Goal: Information Seeking & Learning: Learn about a topic

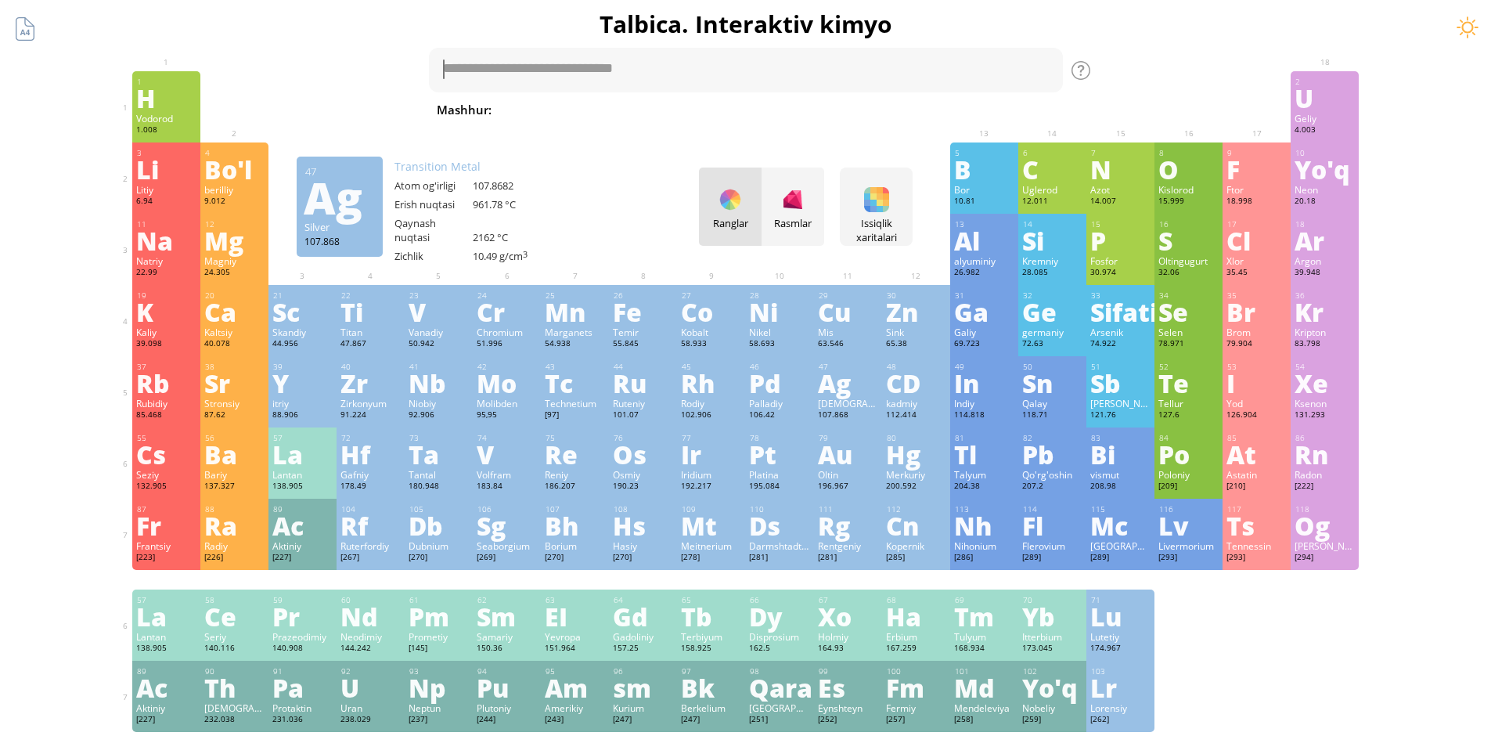
click at [857, 403] on font "[DEMOGRAPHIC_DATA]" at bounding box center [869, 403] width 103 height 13
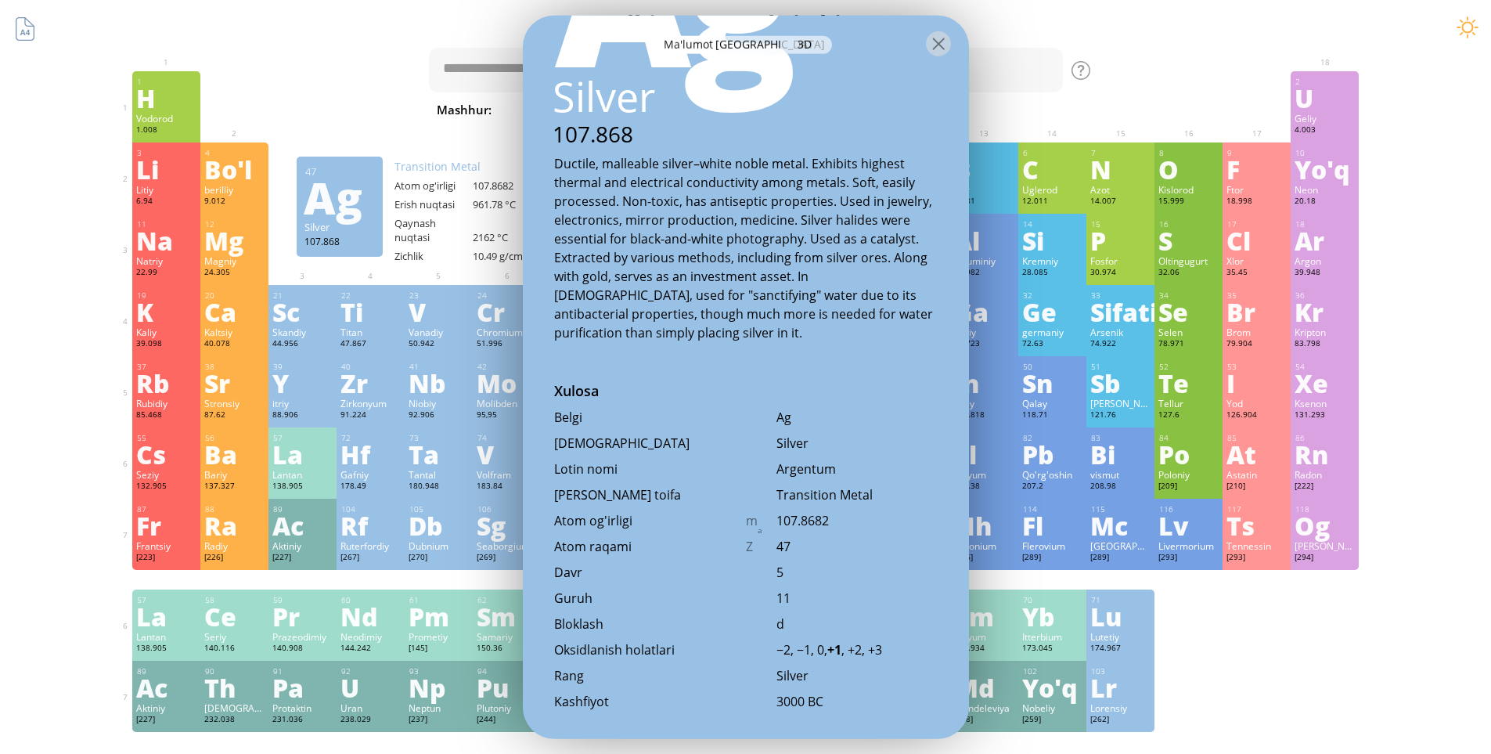
scroll to position [78, 0]
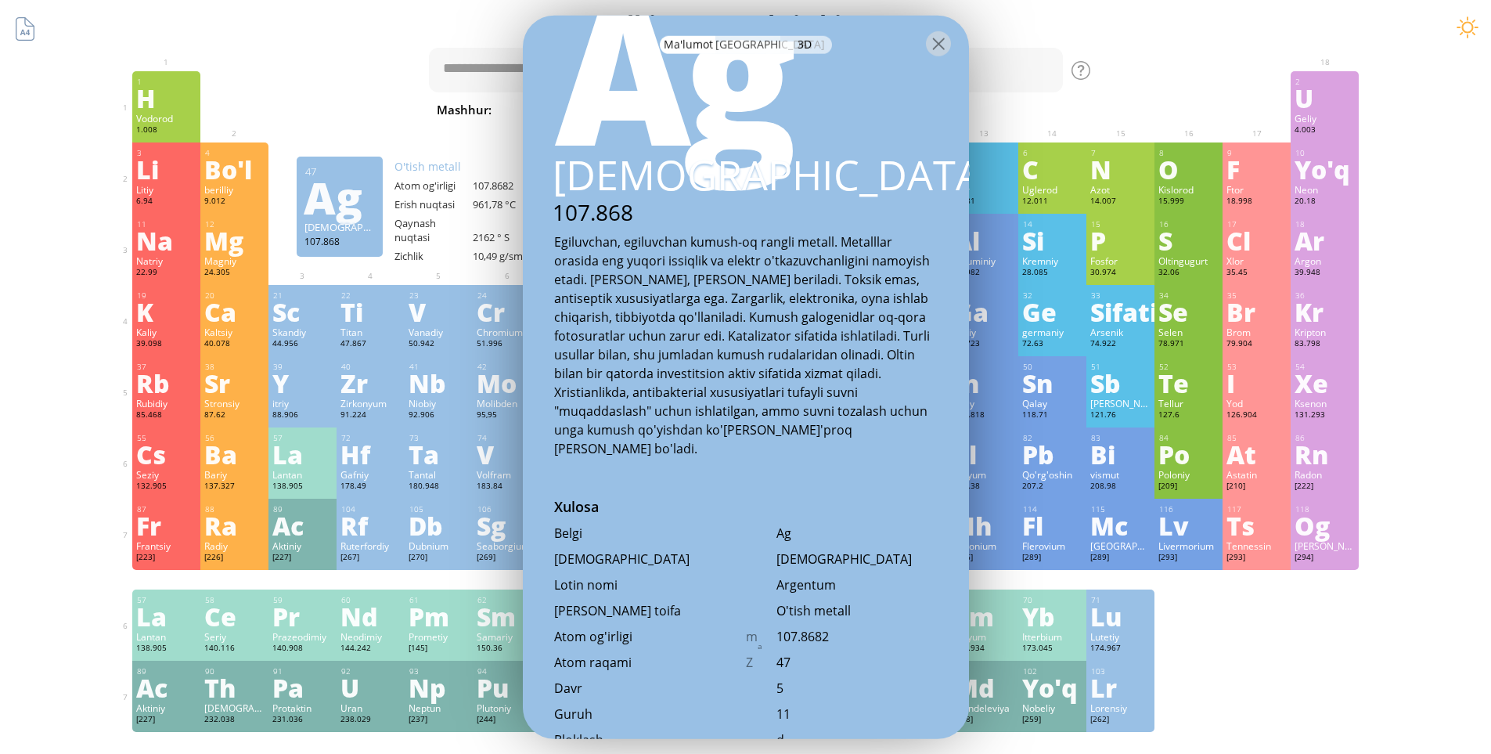
click at [744, 48] on font "[GEOGRAPHIC_DATA]" at bounding box center [770, 43] width 110 height 15
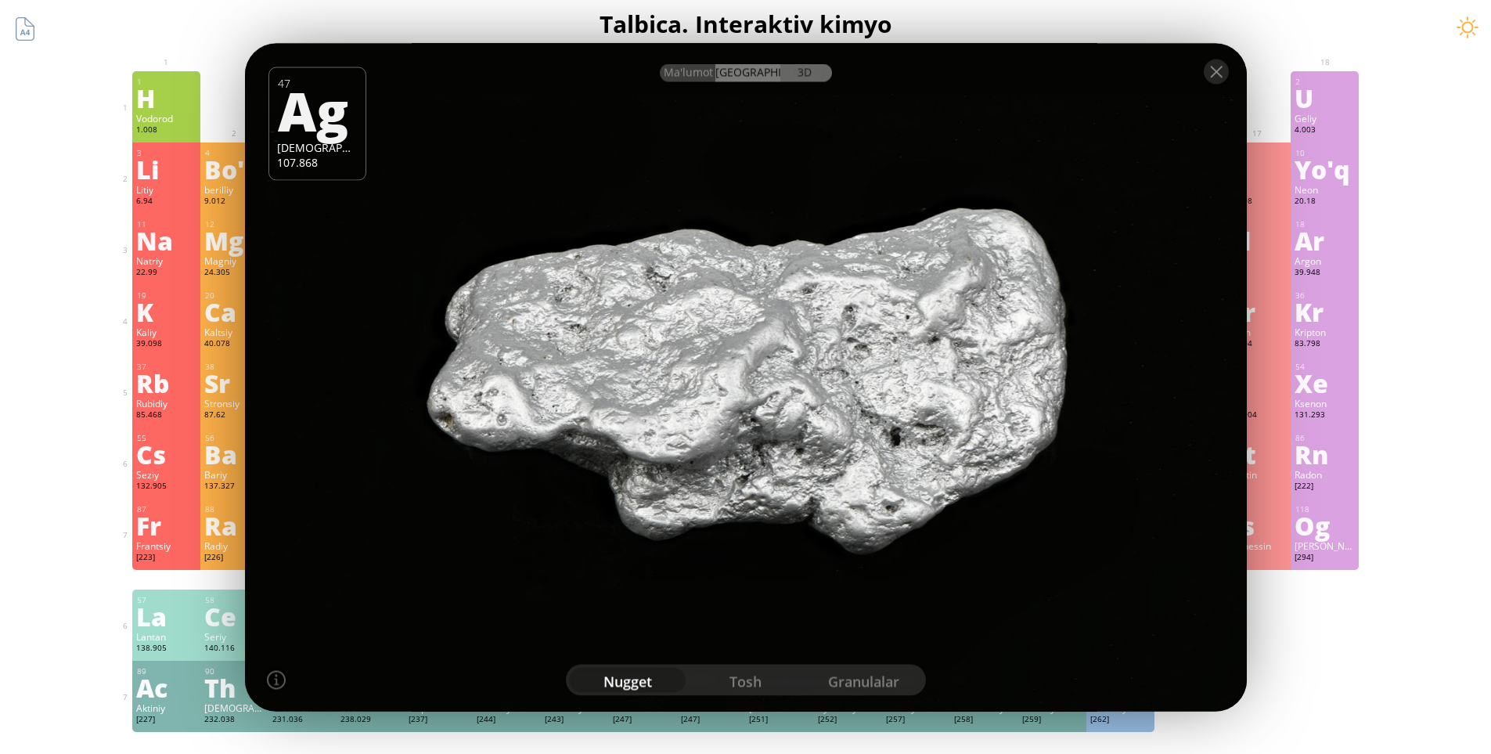
click at [802, 74] on font "3D" at bounding box center [805, 71] width 14 height 15
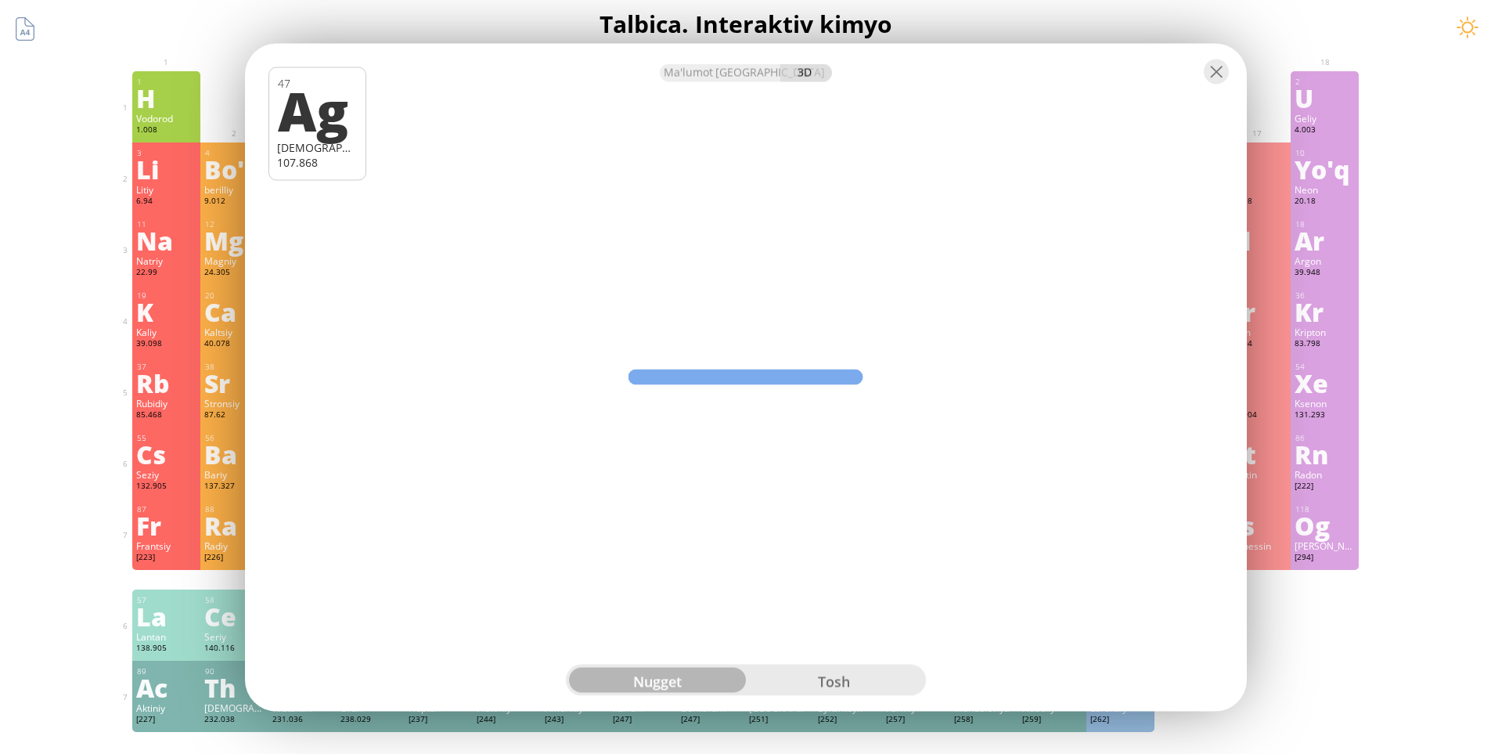
click at [853, 683] on div "tosh" at bounding box center [834, 679] width 177 height 25
click at [694, 685] on div "nugget" at bounding box center [657, 679] width 177 height 25
click at [1212, 72] on div at bounding box center [1216, 71] width 25 height 25
click at [1216, 71] on div at bounding box center [1216, 71] width 25 height 25
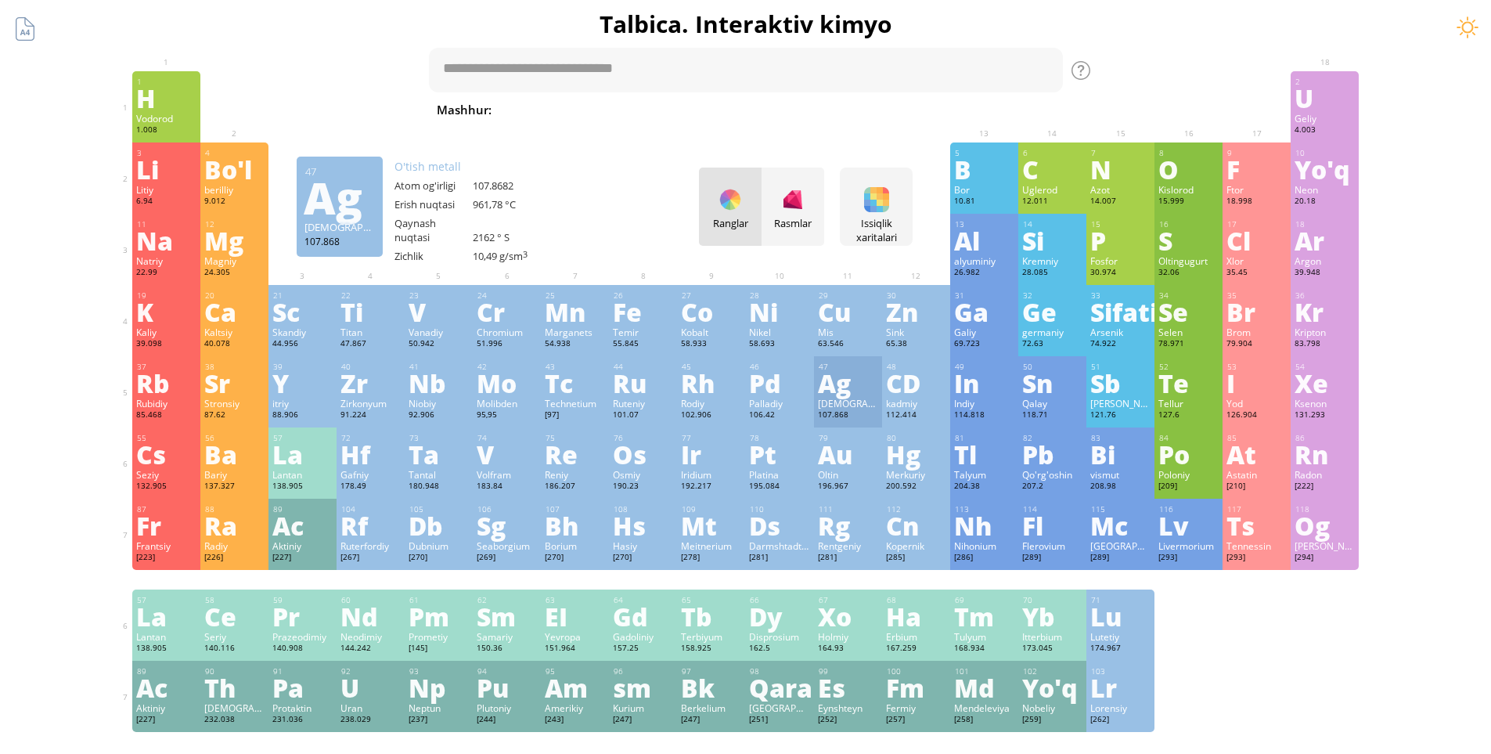
click at [771, 165] on div "Ma'lumot Surat 3D Ma'lumot Surat 3D 47 Ag Kumush 107.868 Kumush nugget, yuqori …" at bounding box center [746, 377] width 1002 height 668
click at [762, 159] on div "Ma'lumot Surat 3D Ma'lumot Surat 3D 47 Ag Kumush 107.868 Kumush nugget, yuqori …" at bounding box center [746, 377] width 1002 height 668
click at [791, 225] on font "Rasmlar" at bounding box center [793, 223] width 38 height 14
click at [799, 204] on div "Ranglar Rasmlar" at bounding box center [761, 207] width 125 height 78
click at [789, 207] on div "Ranglar Rasmlar" at bounding box center [761, 207] width 125 height 78
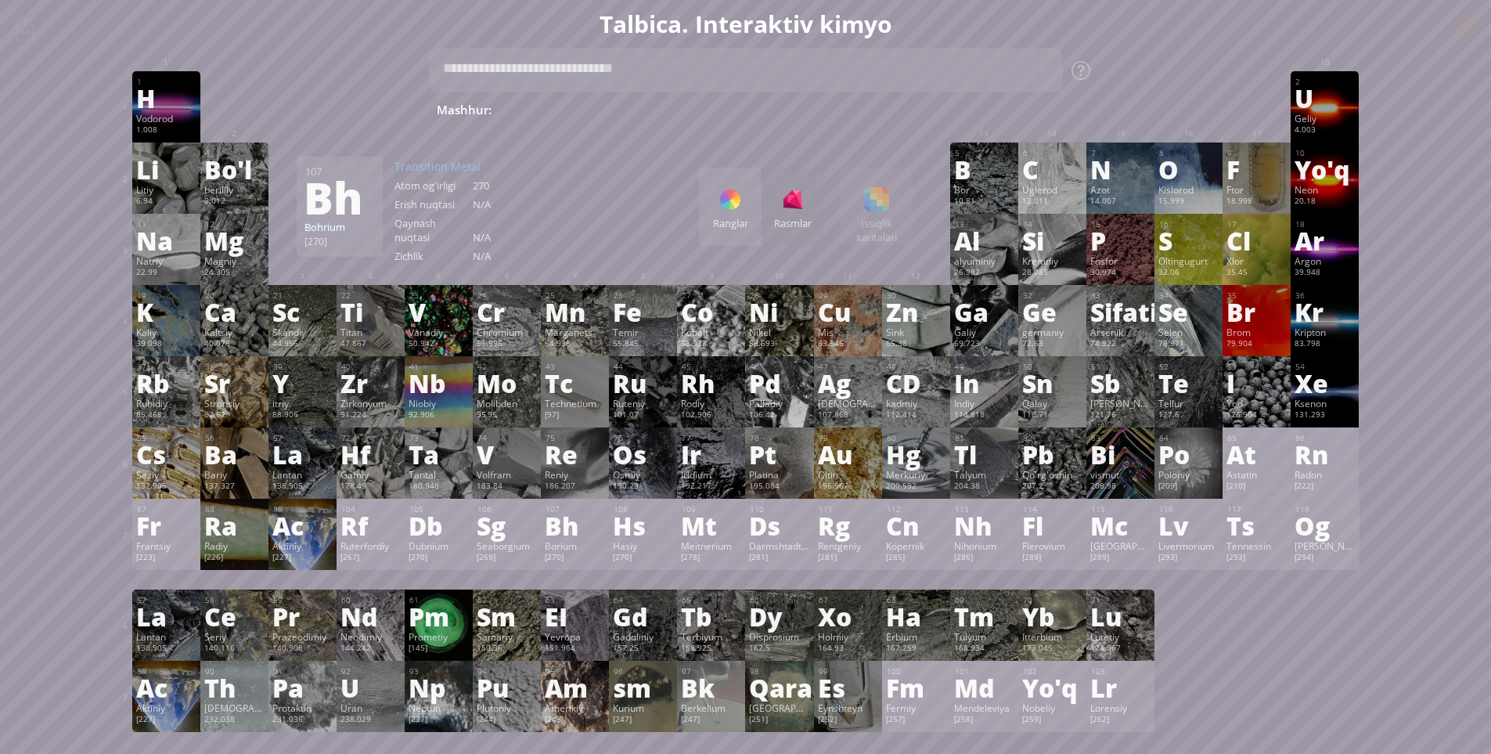
click at [845, 467] on font "Au" at bounding box center [835, 454] width 34 height 36
click at [779, 214] on div "Ranglar Rasmlar" at bounding box center [761, 207] width 125 height 78
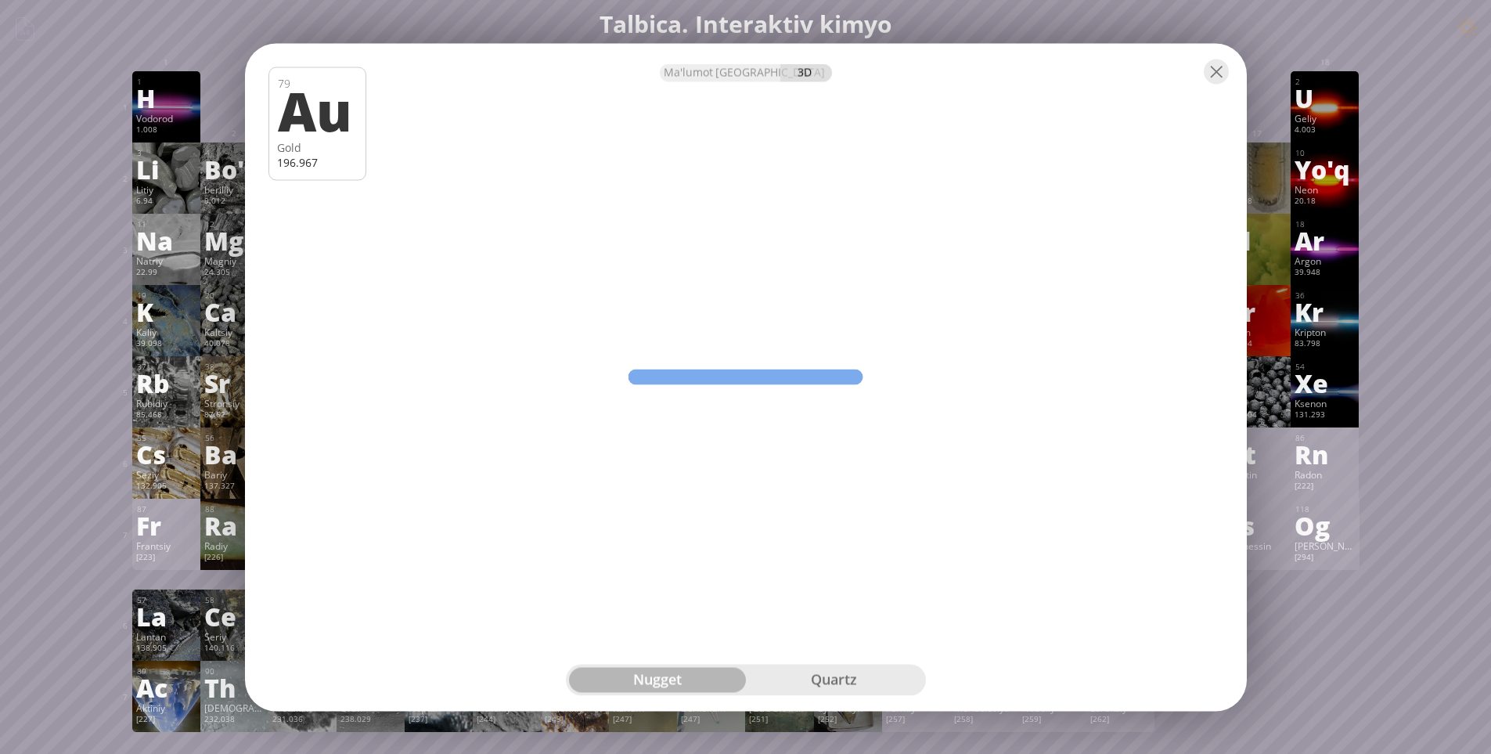
click at [346, 131] on div "Au" at bounding box center [316, 109] width 77 height 53
click at [1212, 71] on div at bounding box center [1216, 71] width 25 height 25
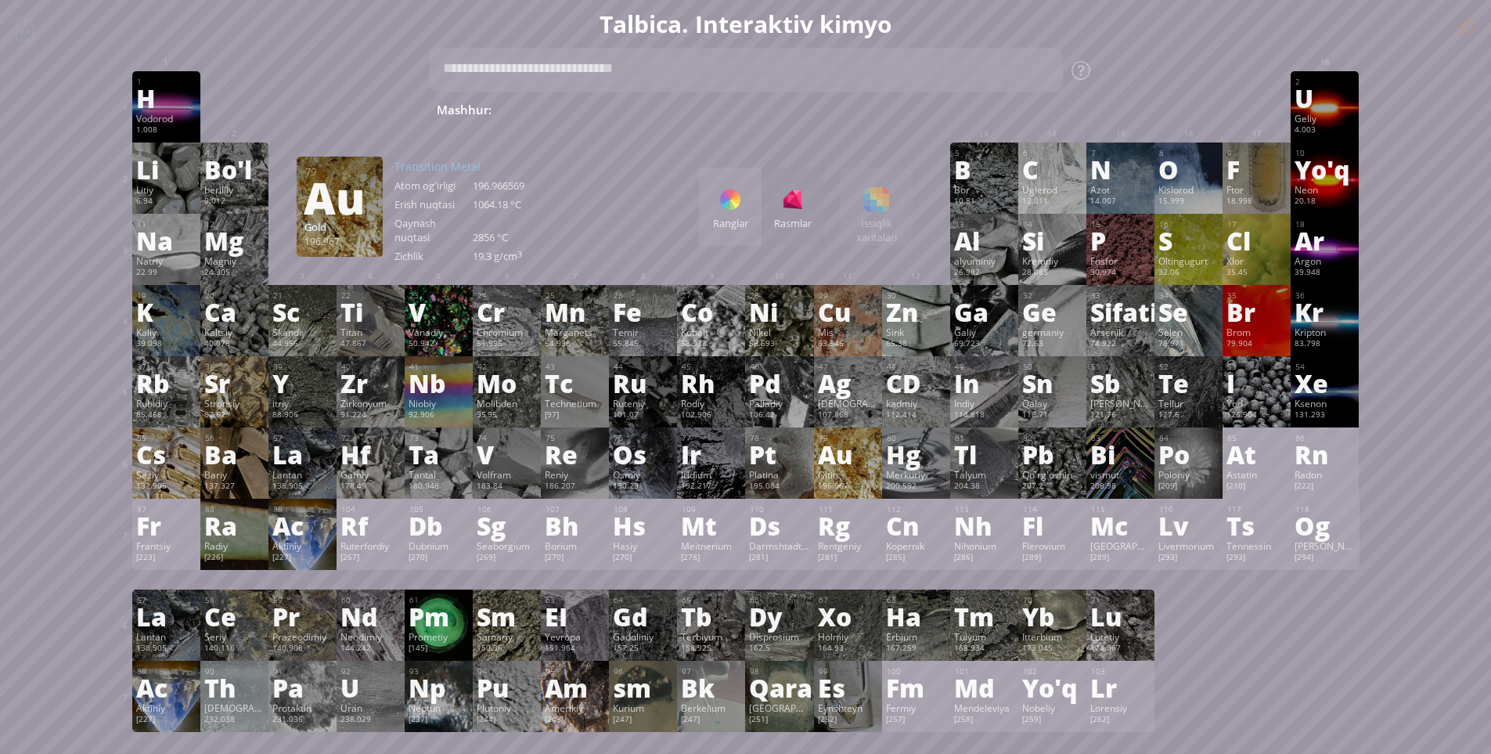
click at [852, 481] on div "Oltin" at bounding box center [848, 474] width 60 height 13
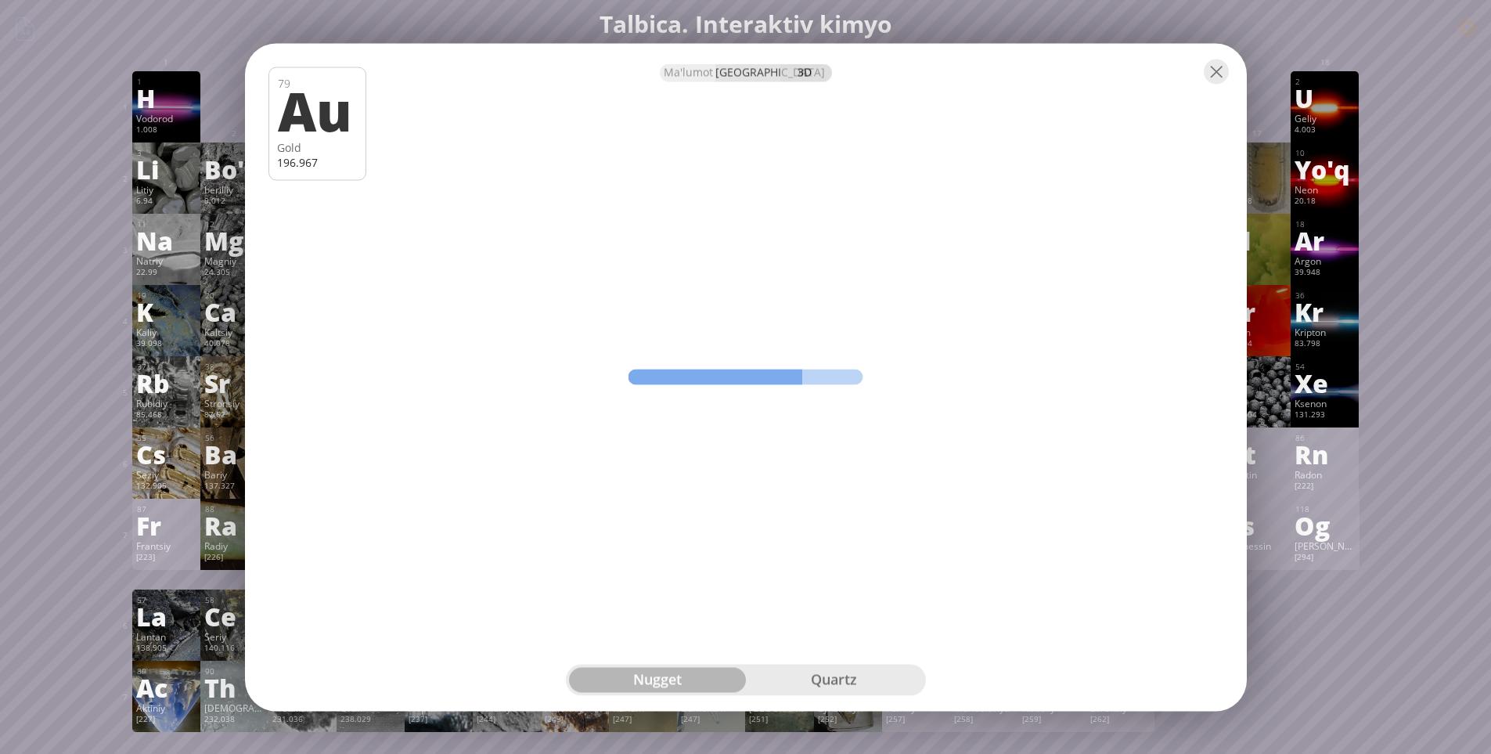
click at [751, 76] on font "[GEOGRAPHIC_DATA]" at bounding box center [770, 71] width 110 height 15
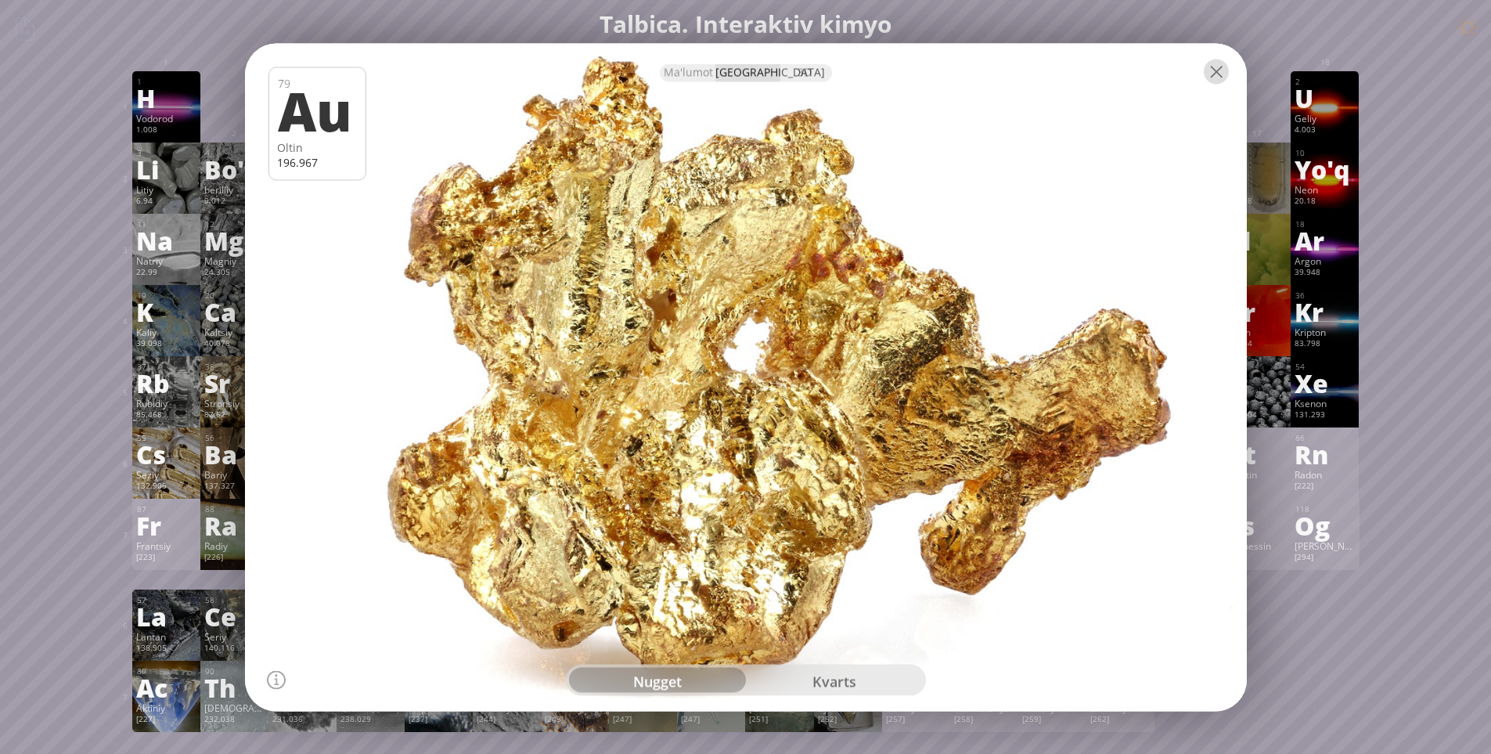
click at [1212, 70] on div at bounding box center [1216, 71] width 25 height 25
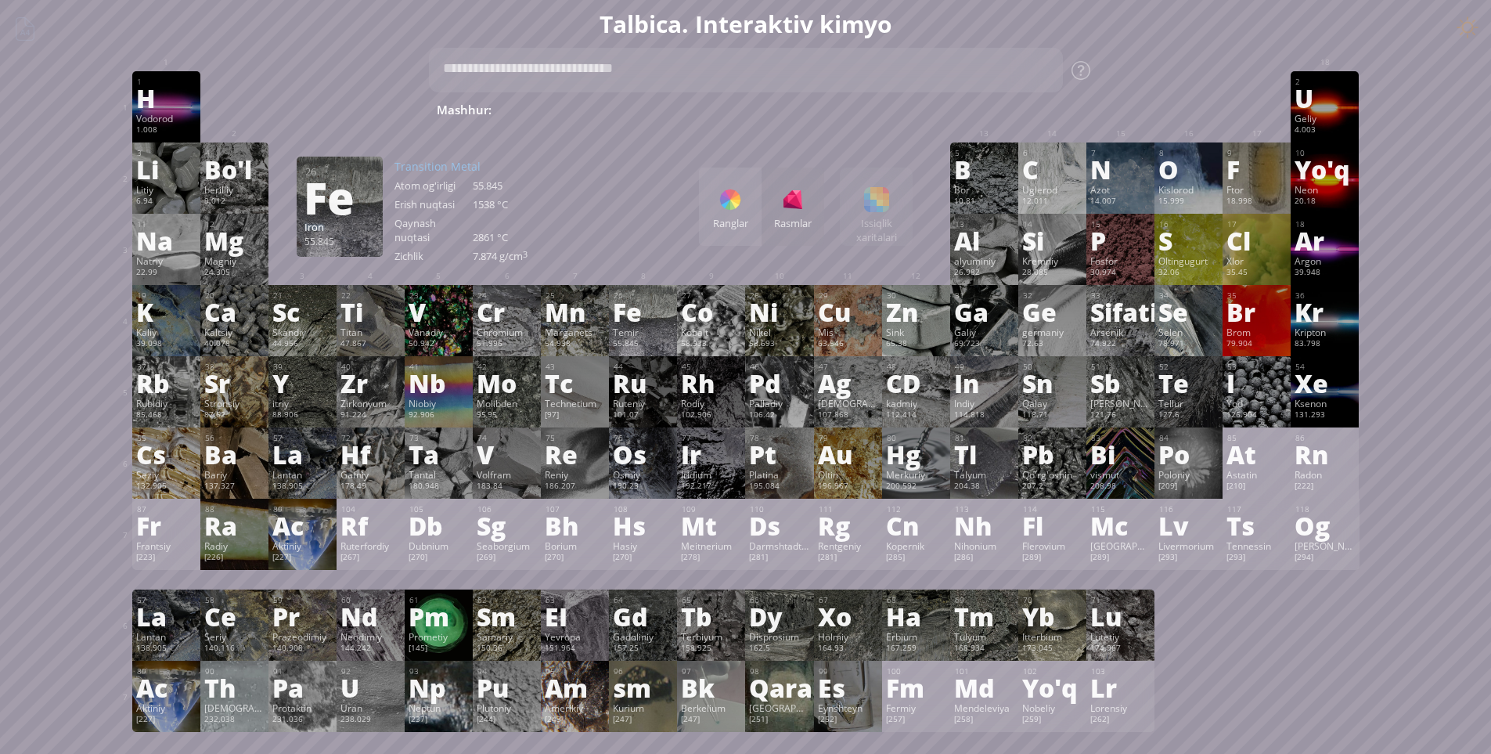
click at [656, 319] on div "Fe" at bounding box center [643, 311] width 60 height 25
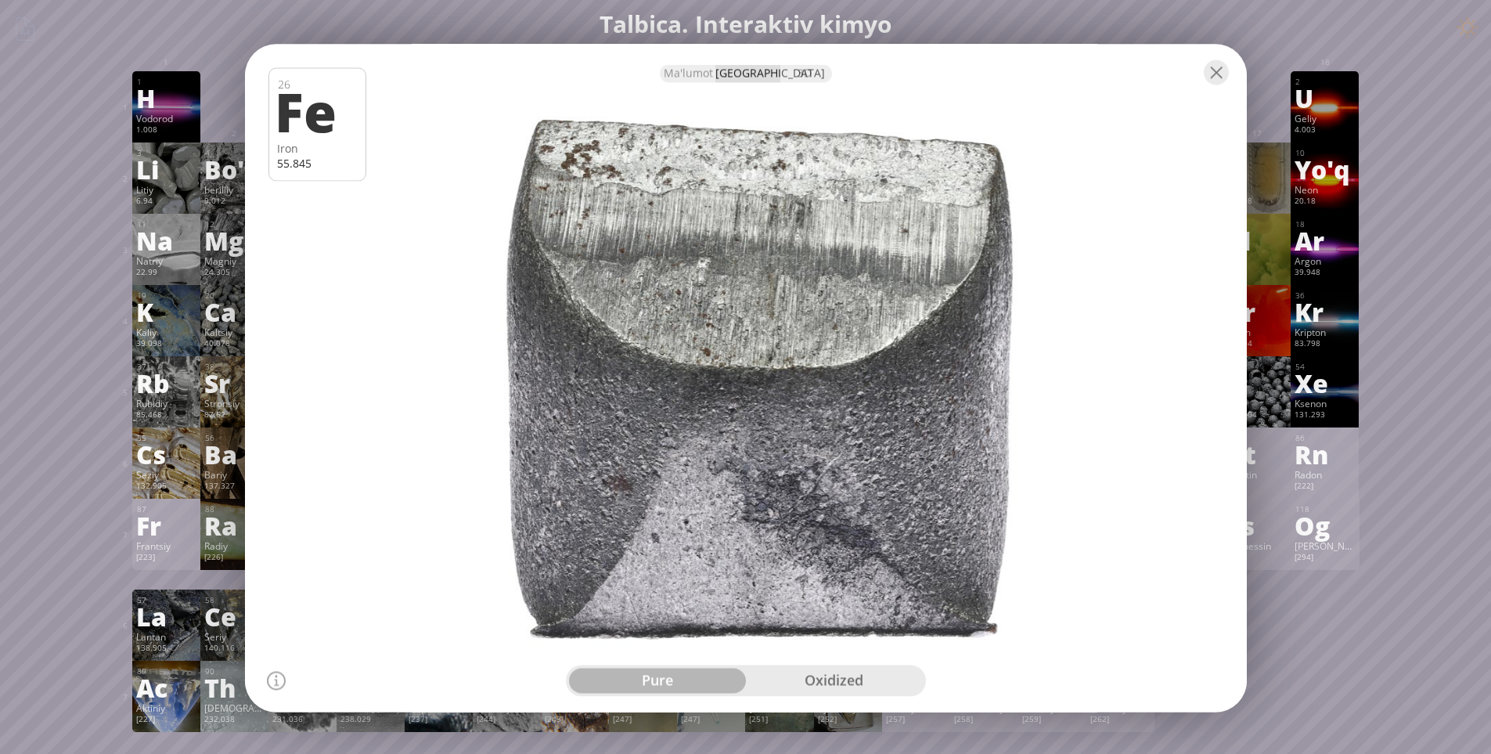
click at [1205, 88] on div at bounding box center [746, 71] width 1002 height 55
click at [1216, 78] on div at bounding box center [1216, 71] width 25 height 25
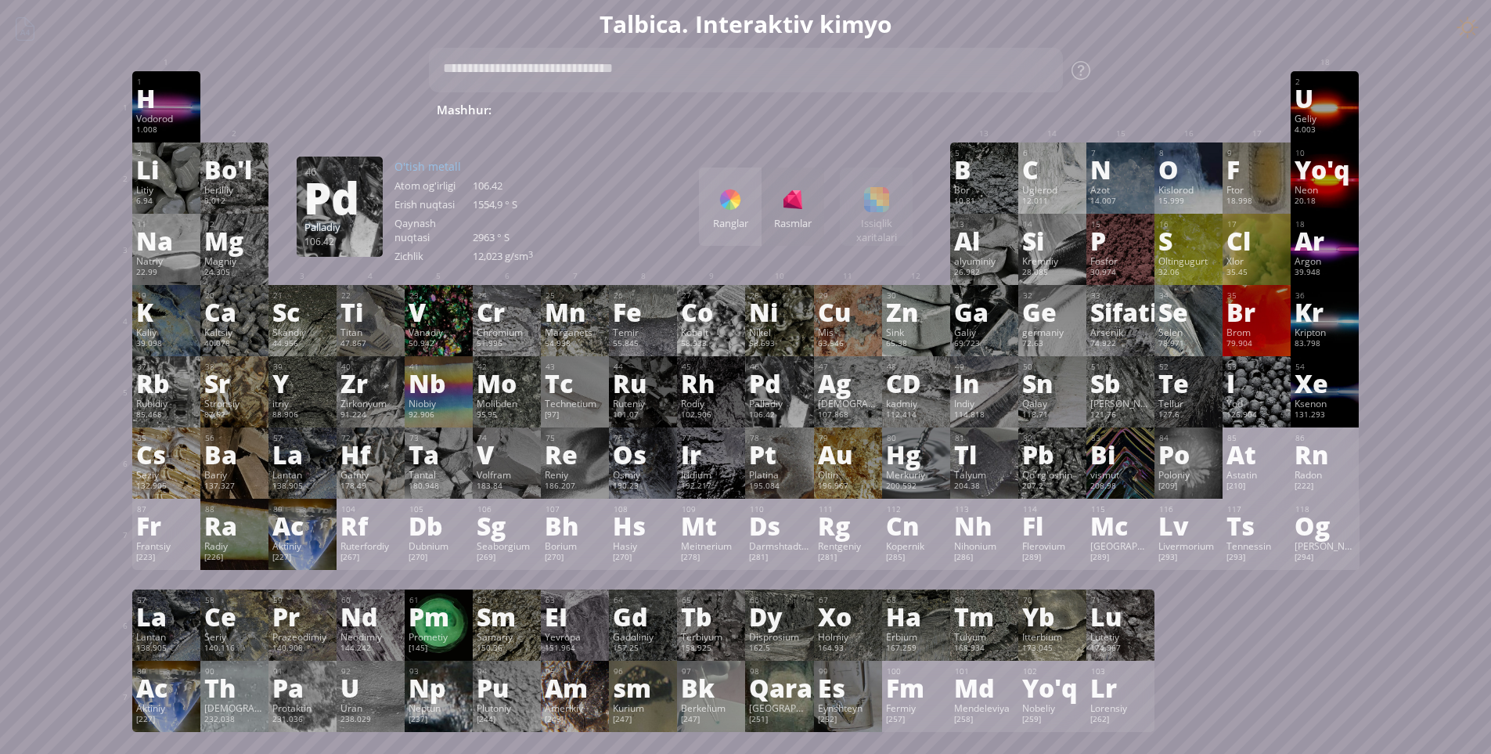
click at [744, 220] on font "Ranglar" at bounding box center [730, 223] width 35 height 14
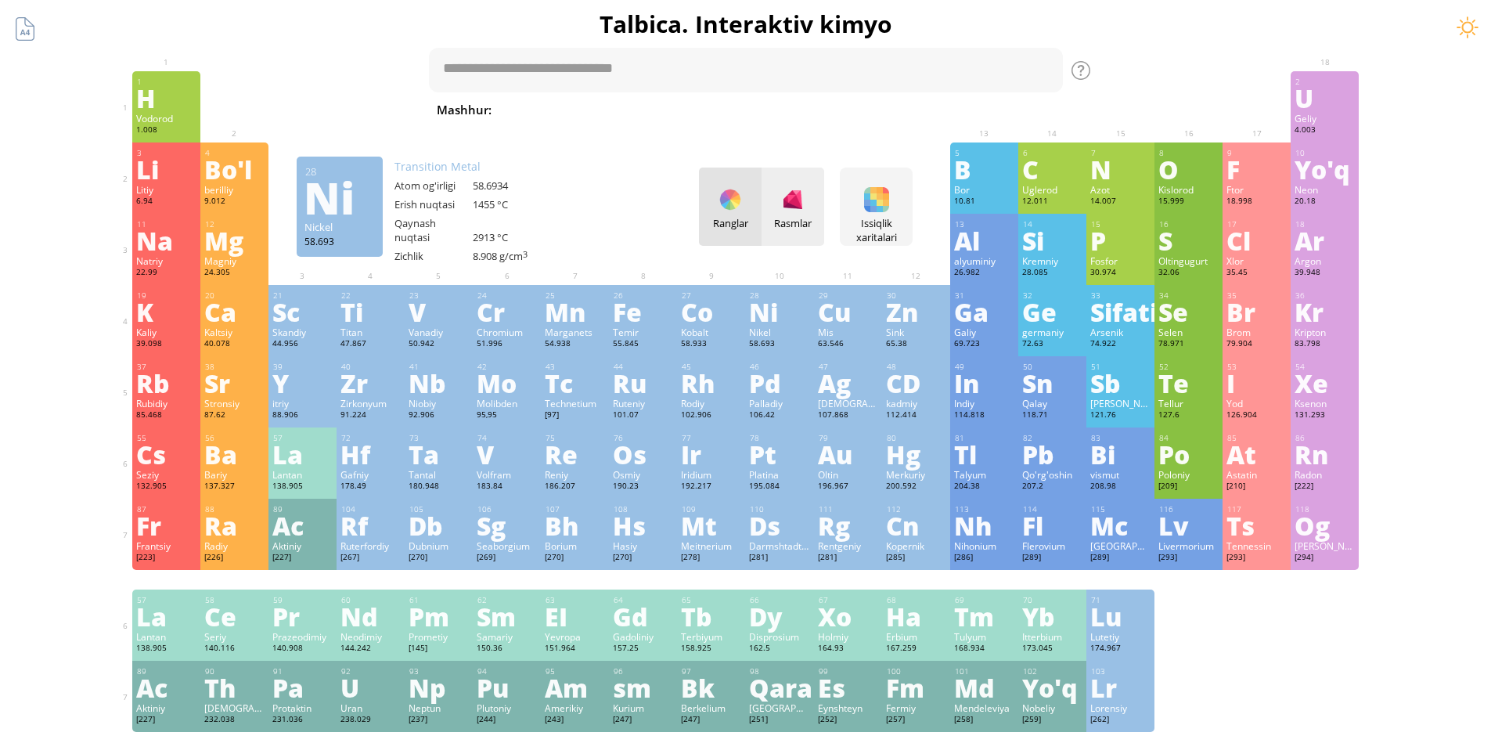
click at [794, 235] on div "Rasmlar" at bounding box center [793, 207] width 63 height 78
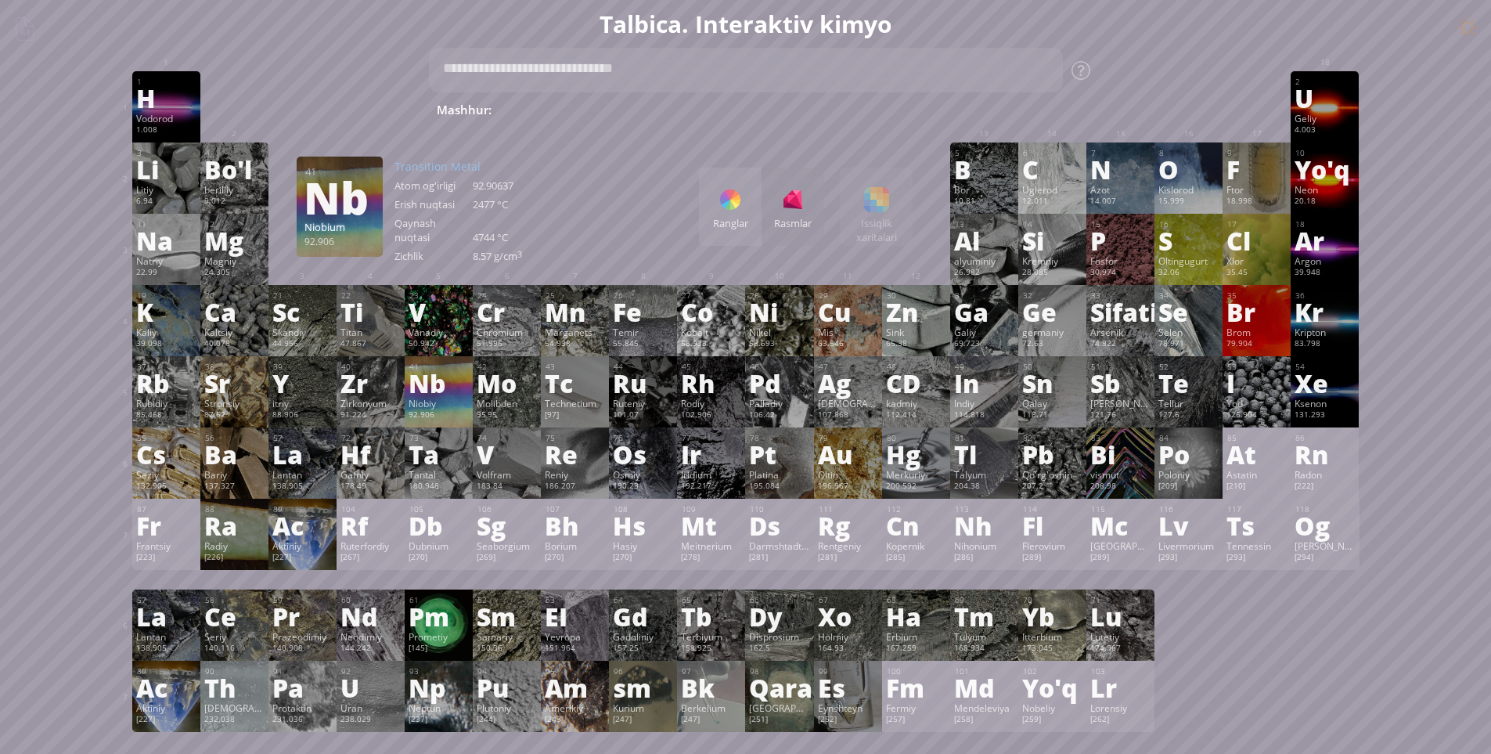
click at [451, 418] on div "92.906" at bounding box center [439, 415] width 60 height 13
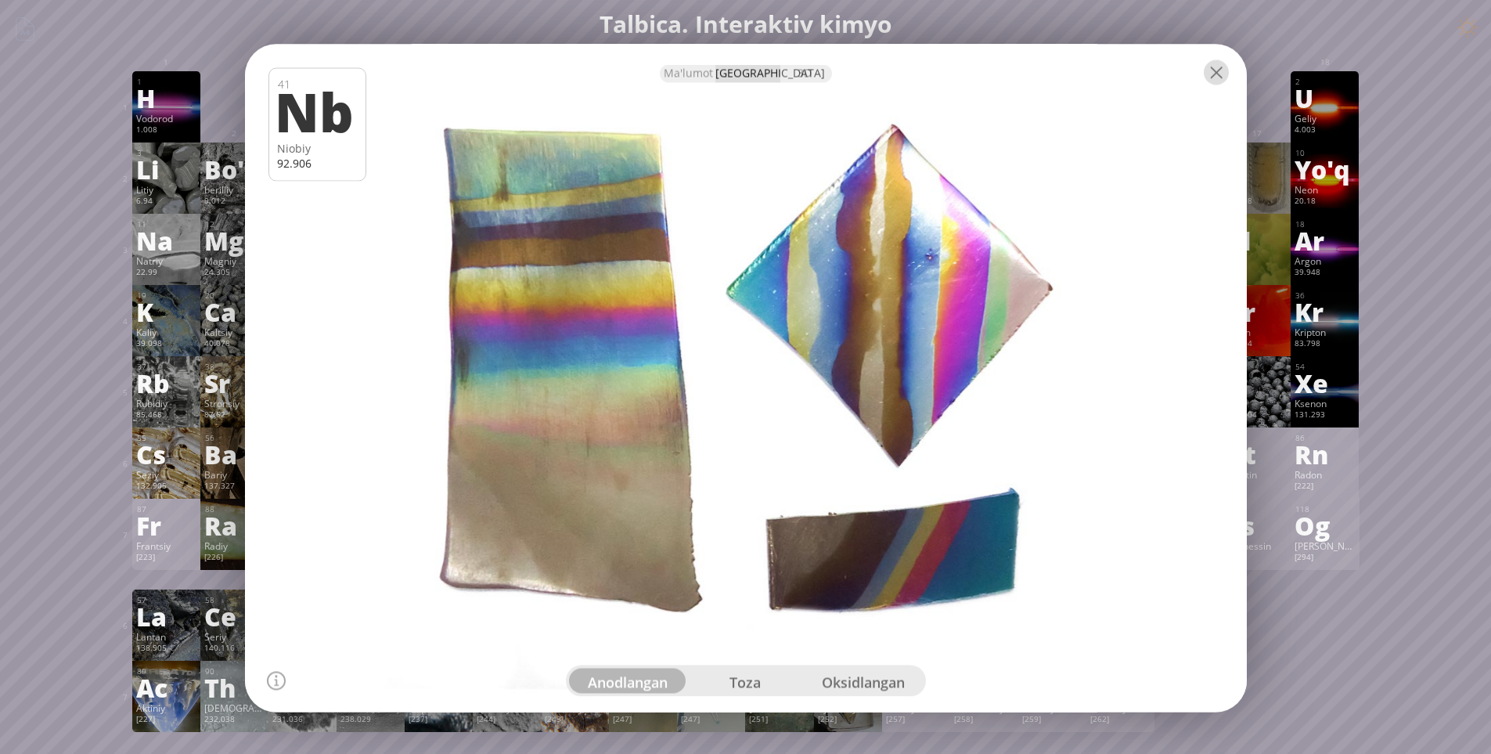
click at [1213, 77] on div at bounding box center [1216, 71] width 25 height 25
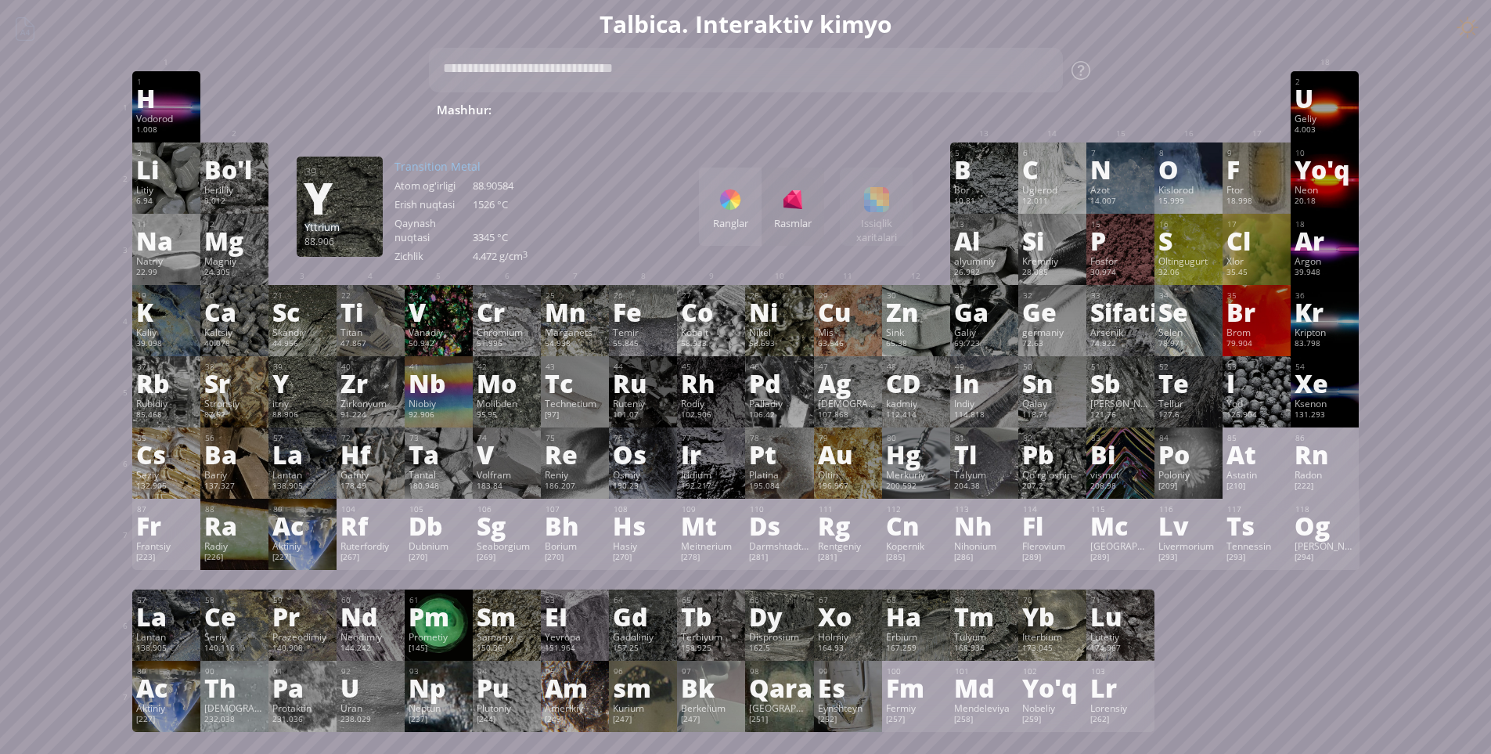
click at [303, 406] on div "itriy" at bounding box center [302, 403] width 60 height 13
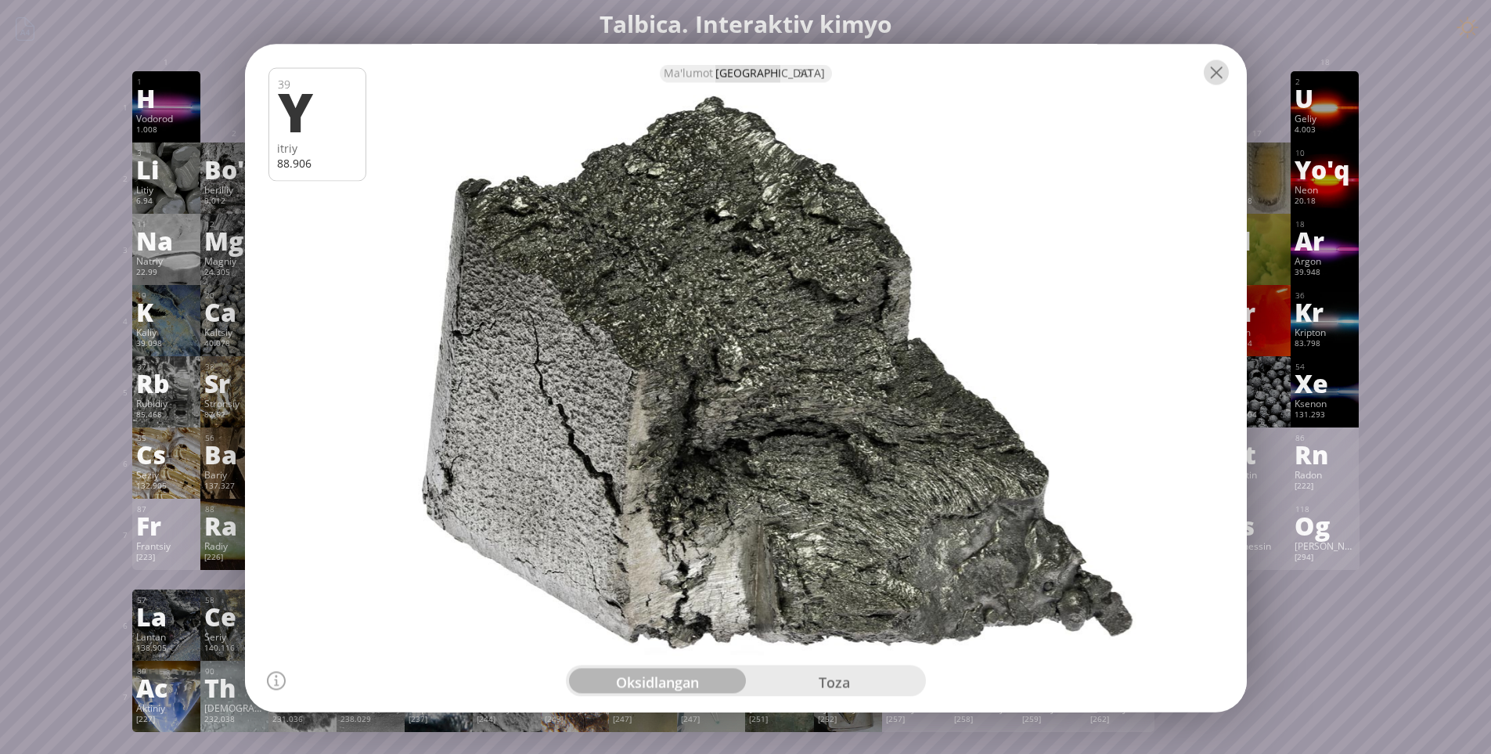
click at [1216, 78] on div at bounding box center [1216, 71] width 25 height 25
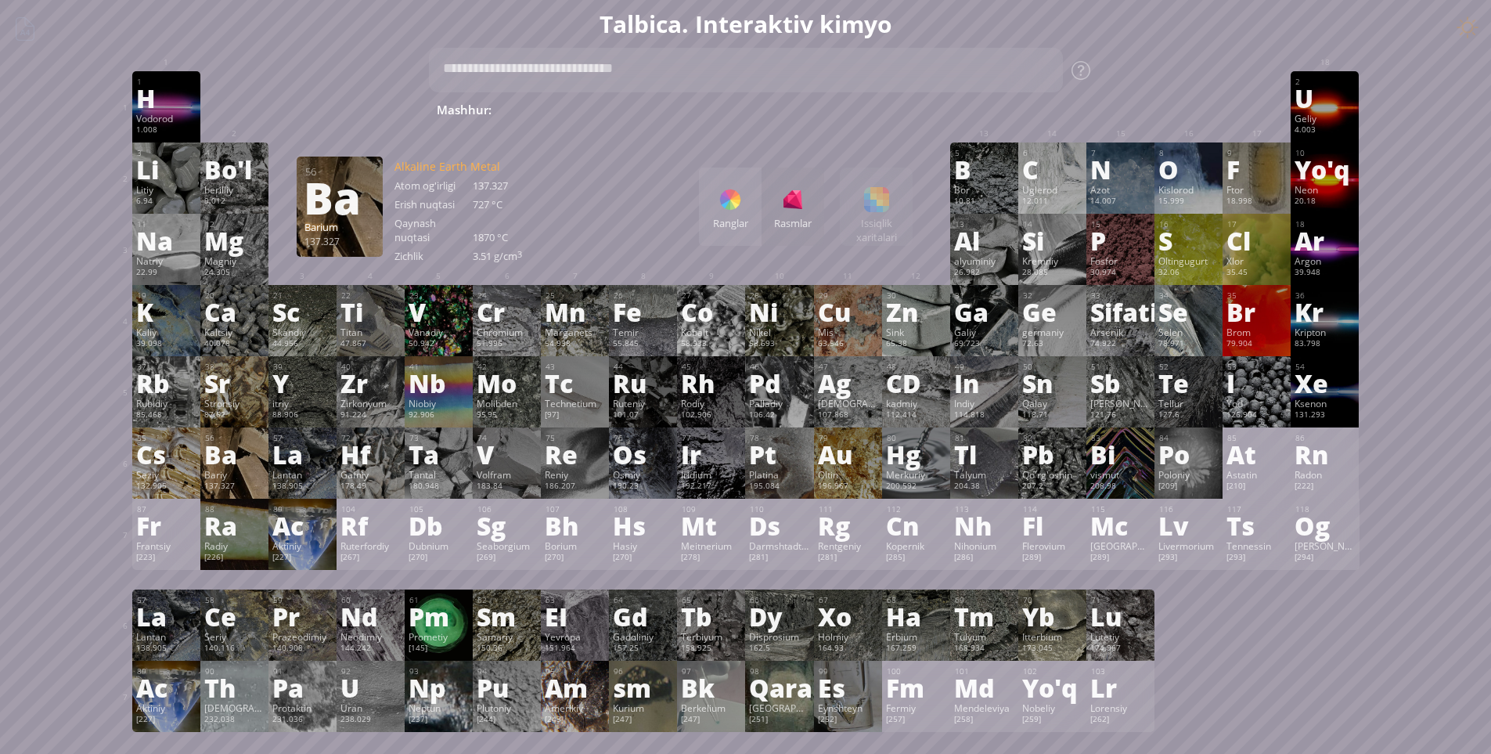
click at [247, 479] on div "Bariy" at bounding box center [234, 474] width 60 height 13
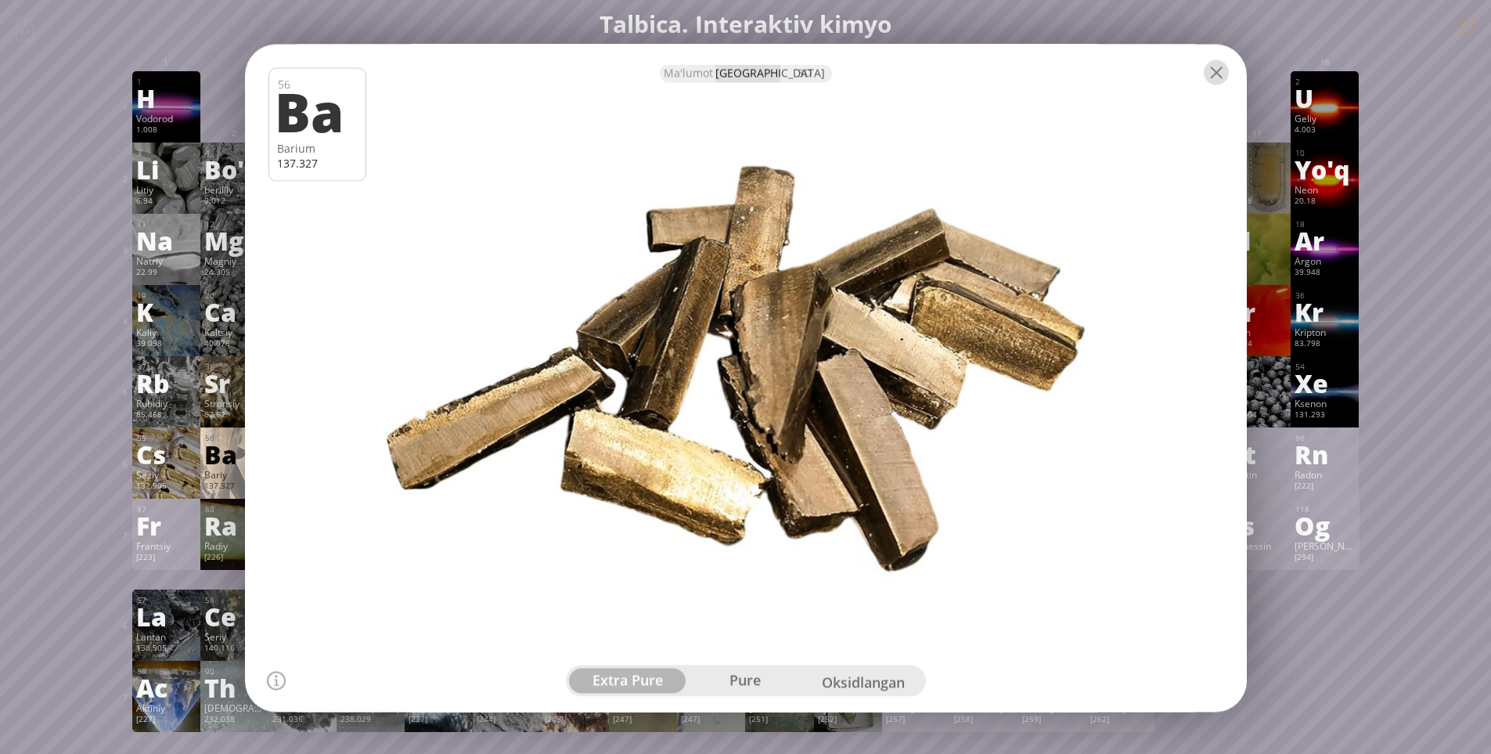
click at [1216, 72] on div at bounding box center [1216, 71] width 25 height 25
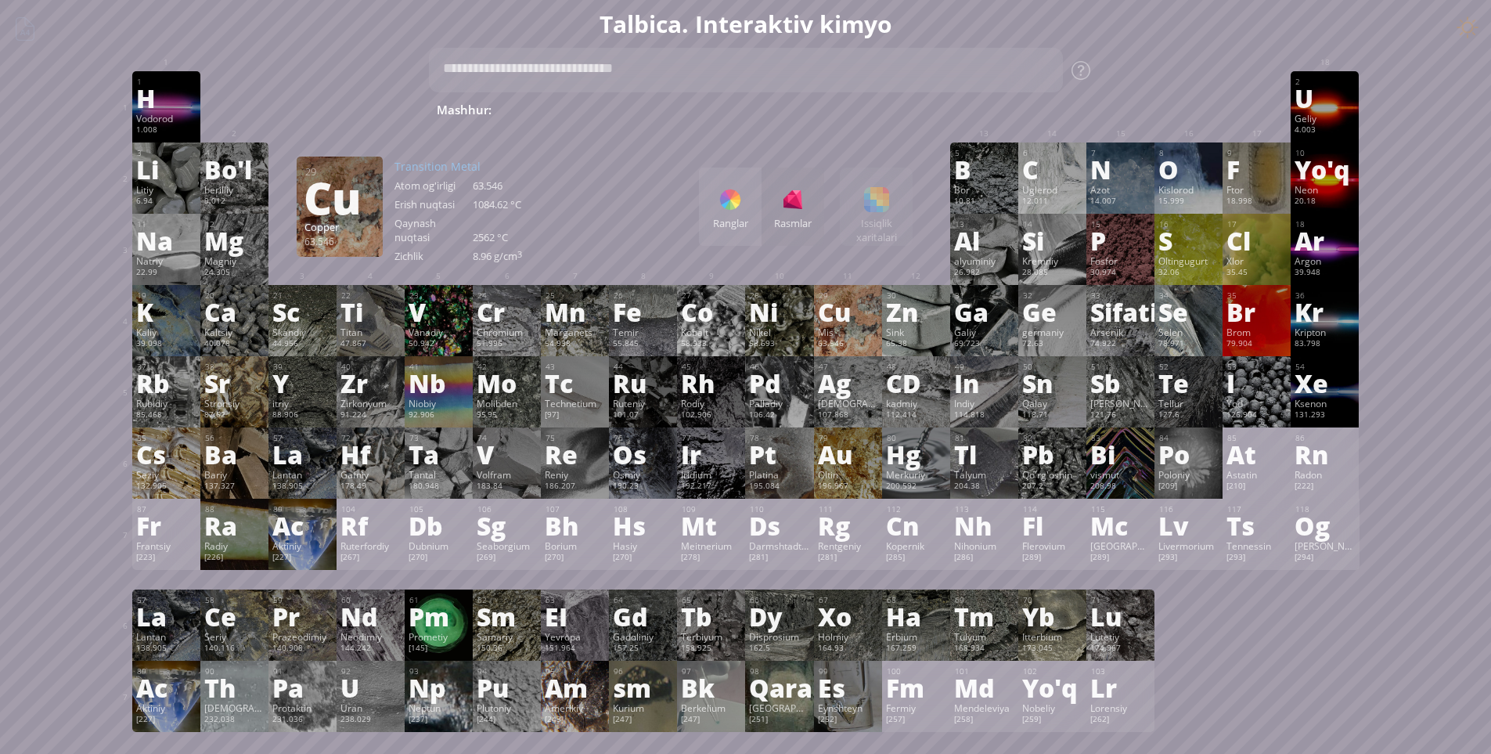
click at [853, 332] on div "Mis" at bounding box center [848, 332] width 60 height 13
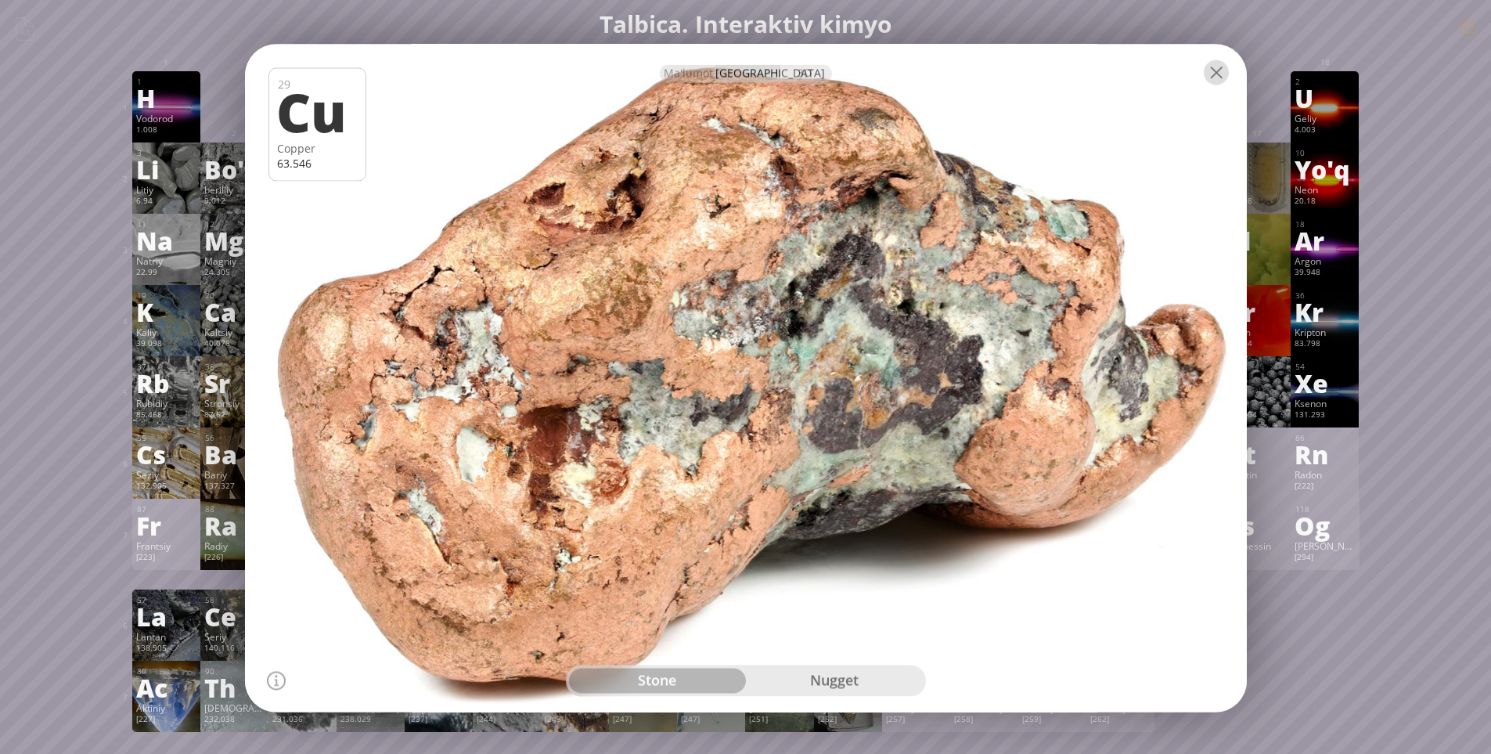
click at [1211, 74] on div at bounding box center [1216, 71] width 25 height 25
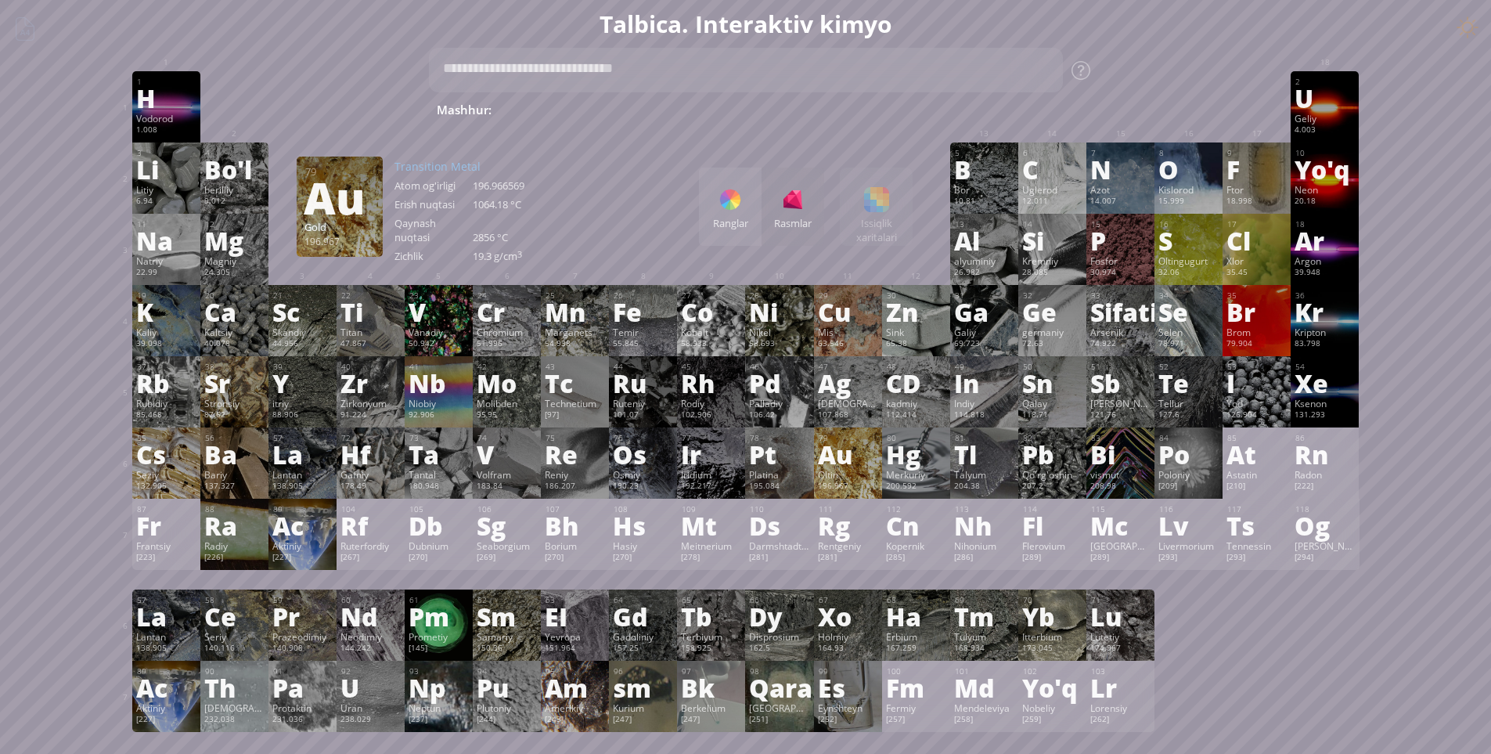
click at [848, 456] on font "Au" at bounding box center [835, 454] width 34 height 36
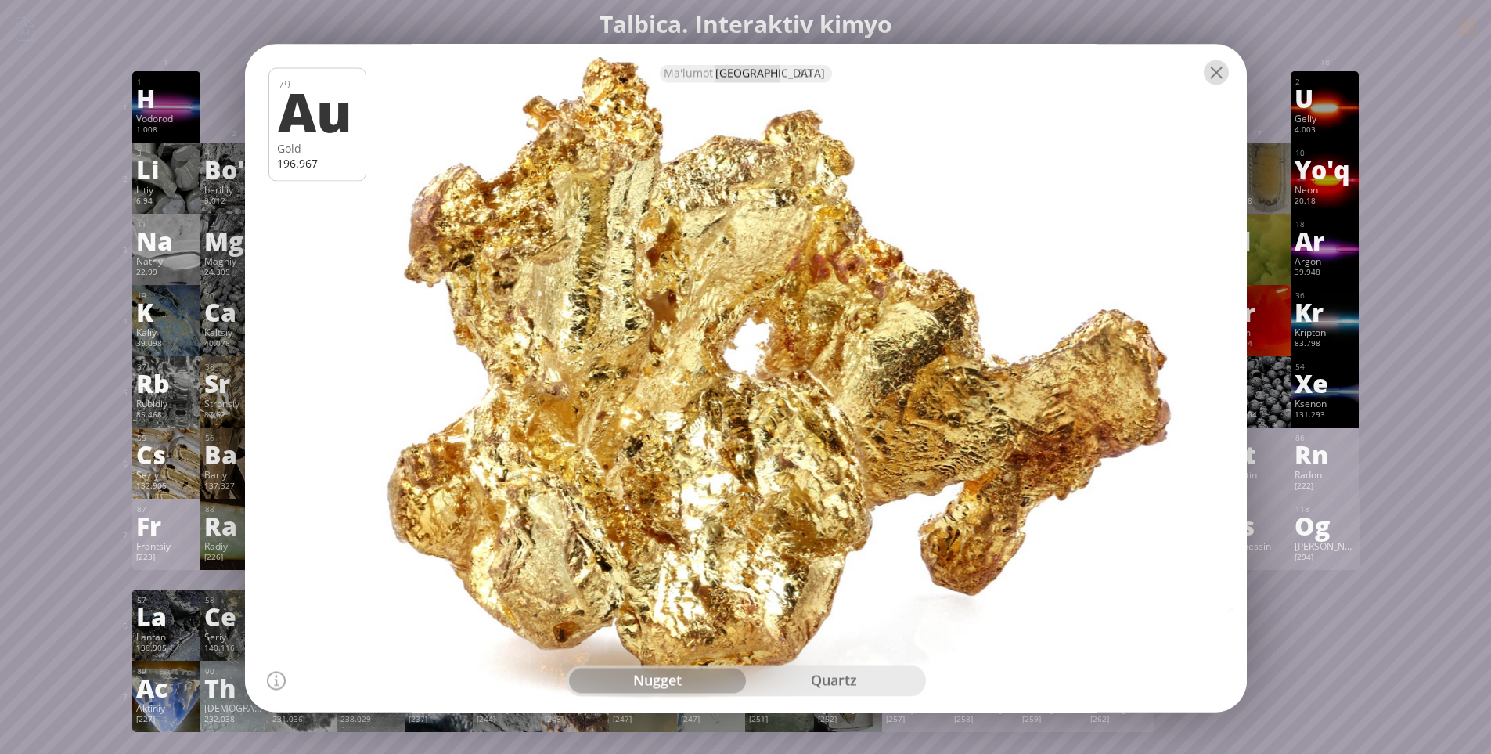
click at [1225, 80] on div at bounding box center [1216, 71] width 25 height 25
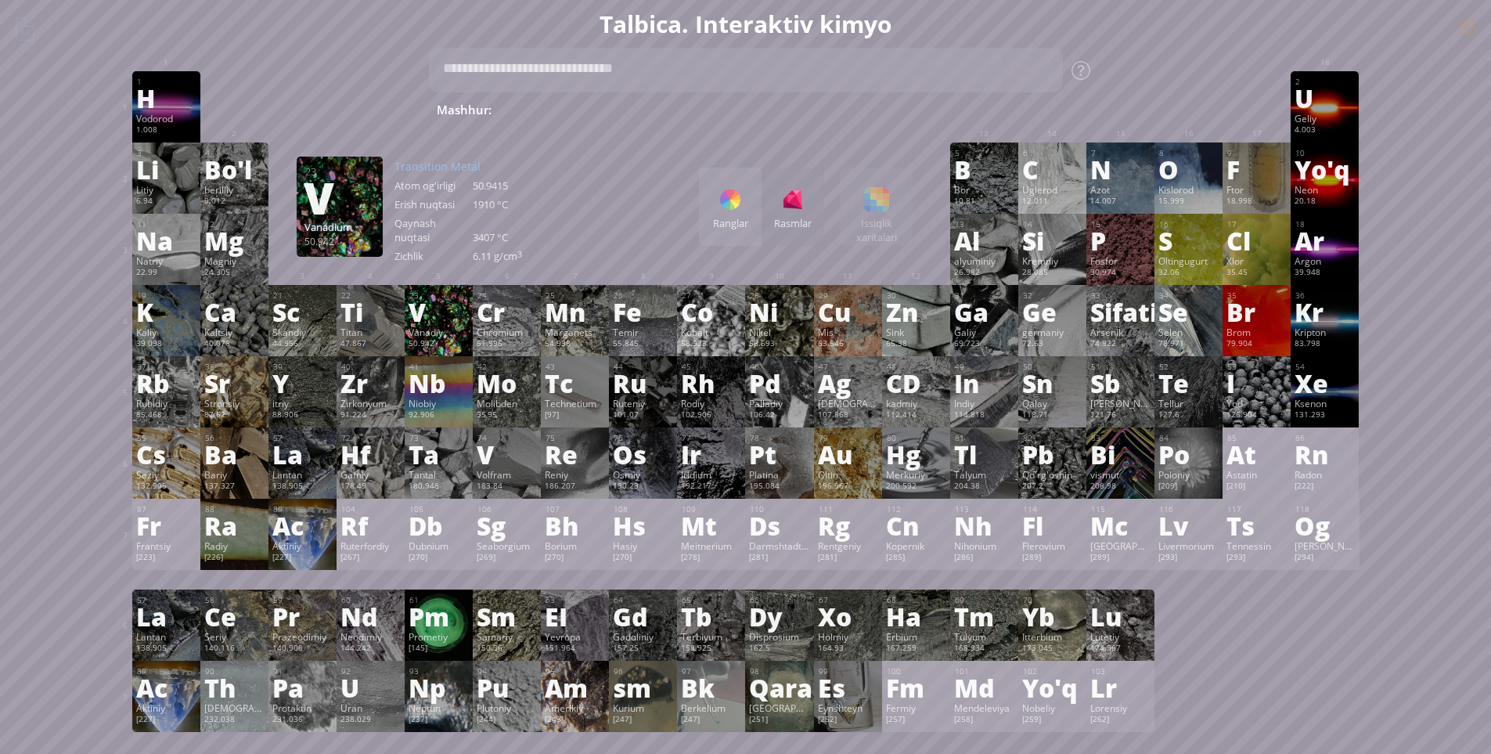
click at [463, 345] on div "50.942" at bounding box center [439, 344] width 60 height 13
click at [189, 480] on div "Seziy" at bounding box center [166, 474] width 60 height 13
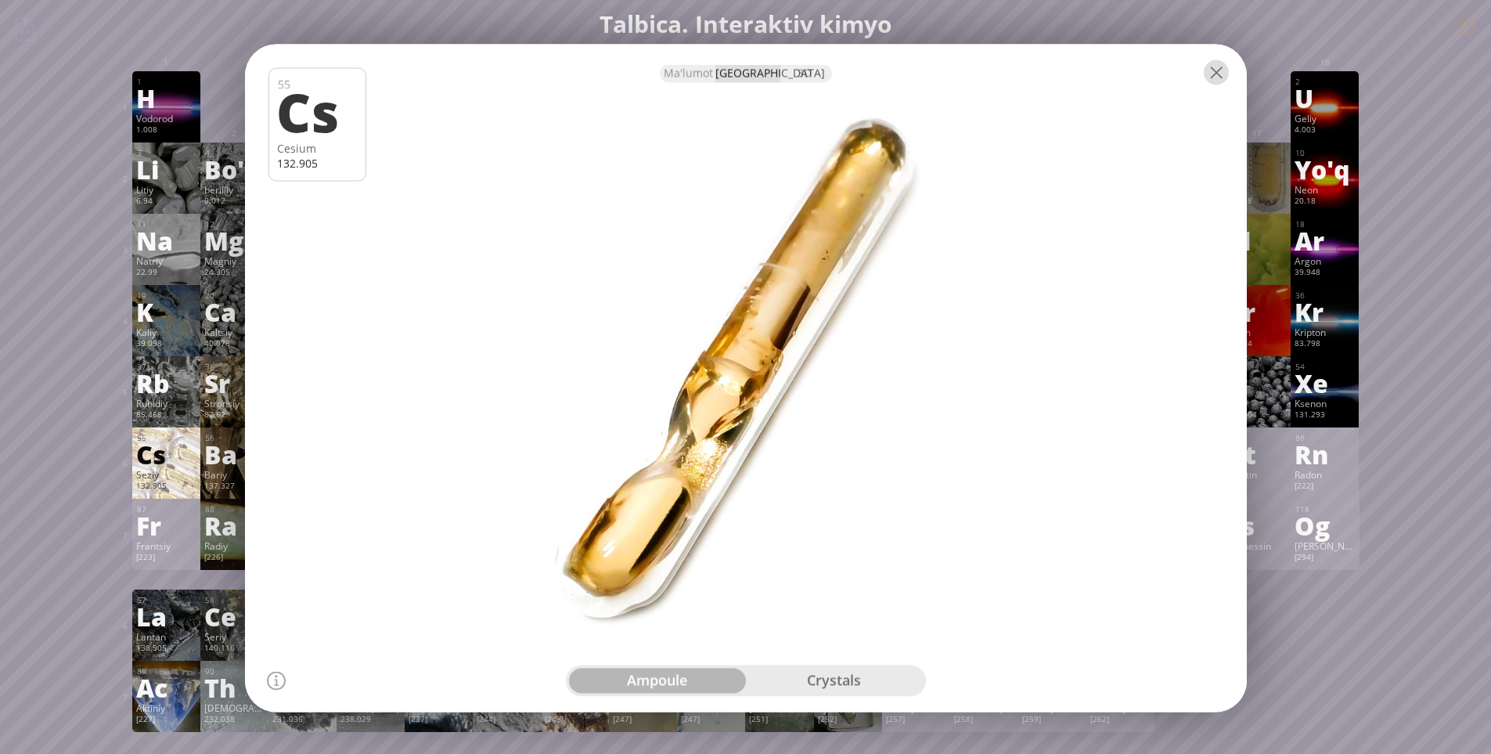
click at [1219, 76] on div at bounding box center [1216, 71] width 25 height 25
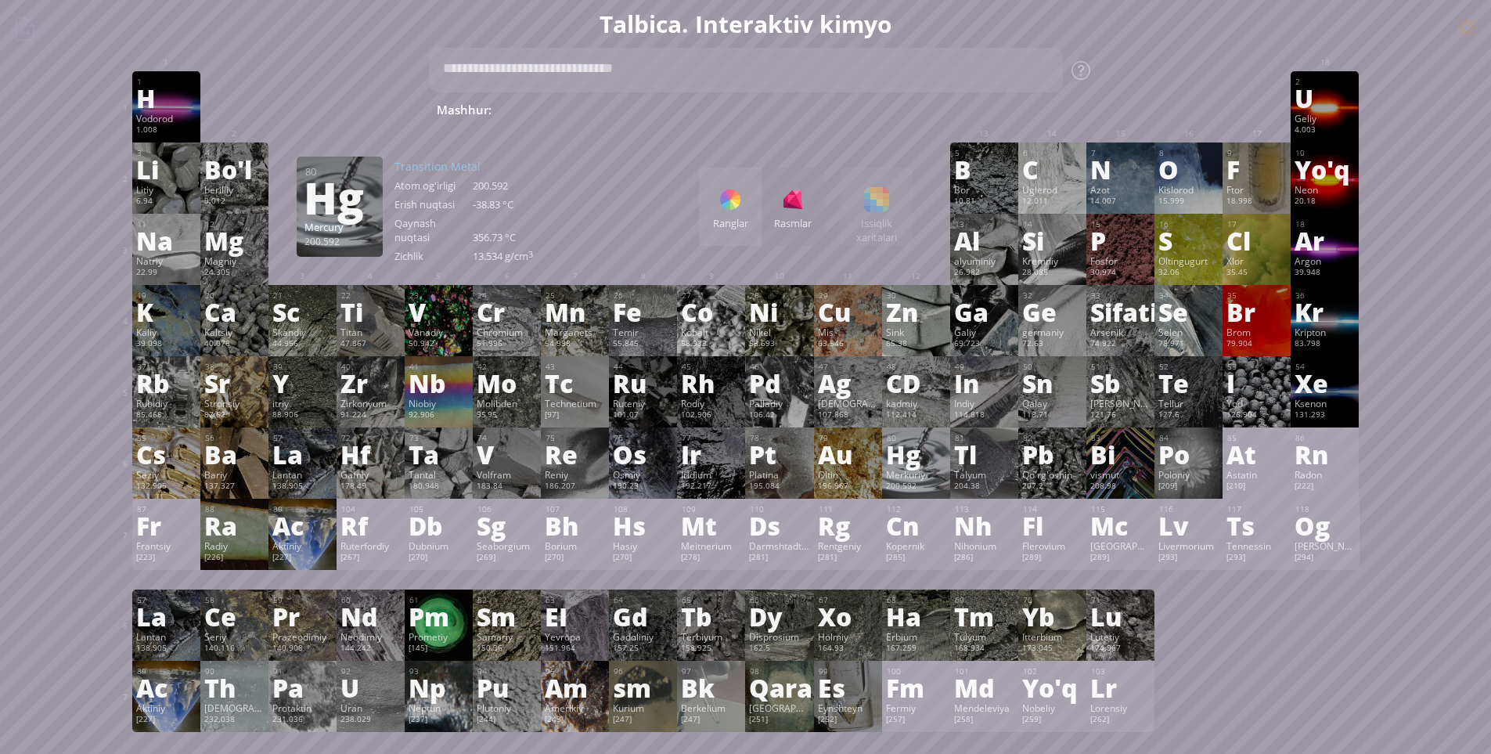
click at [935, 464] on div "Hg" at bounding box center [916, 453] width 60 height 25
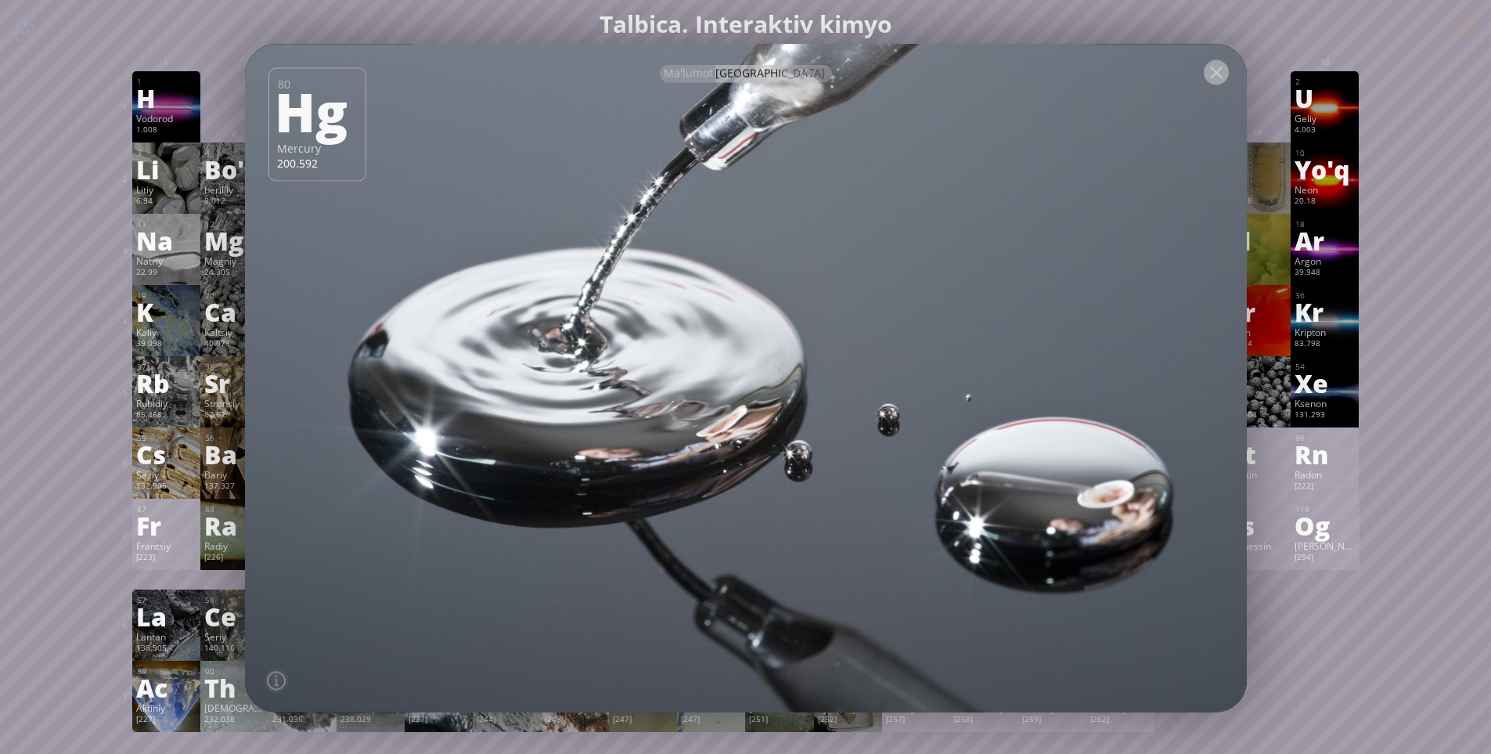
click at [1219, 81] on div at bounding box center [1216, 71] width 25 height 25
